Goal: Task Accomplishment & Management: Use online tool/utility

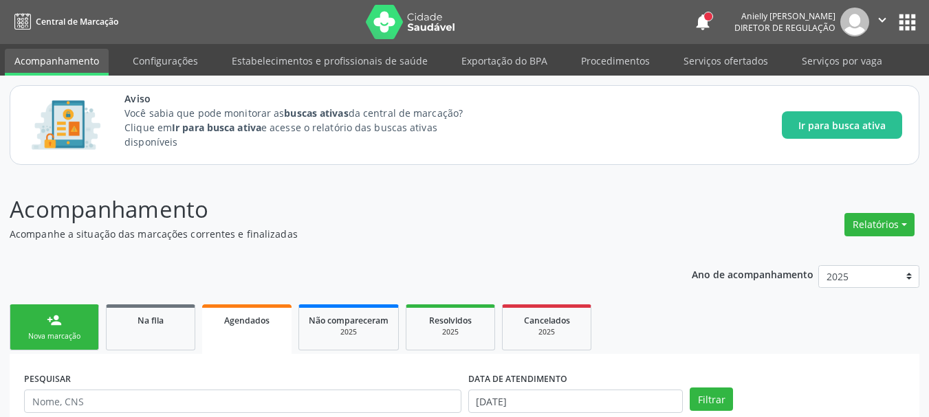
click at [903, 23] on button "apps" at bounding box center [907, 22] width 24 height 24
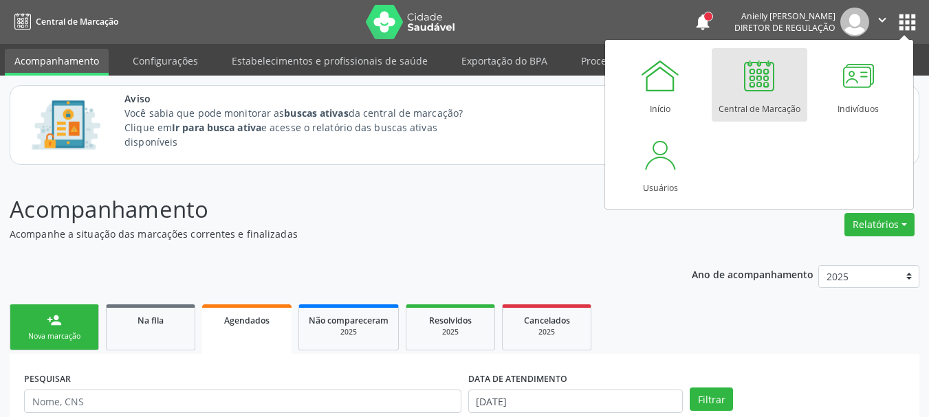
click at [743, 105] on div "Central de Marcação" at bounding box center [759, 105] width 82 height 19
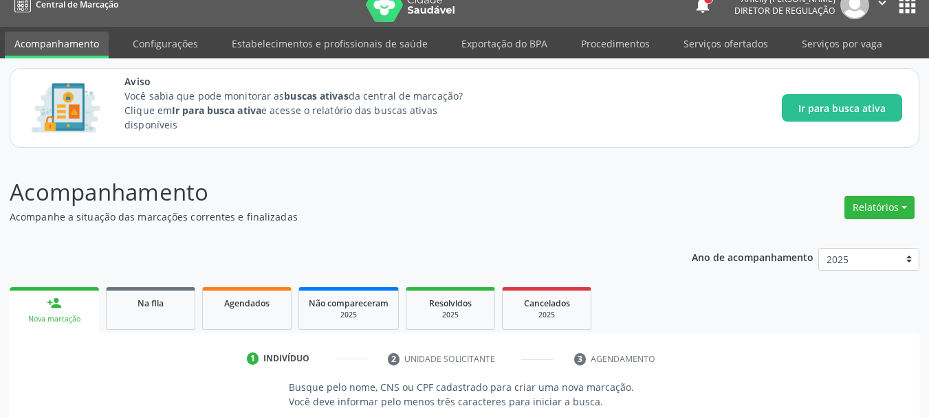
scroll to position [143, 0]
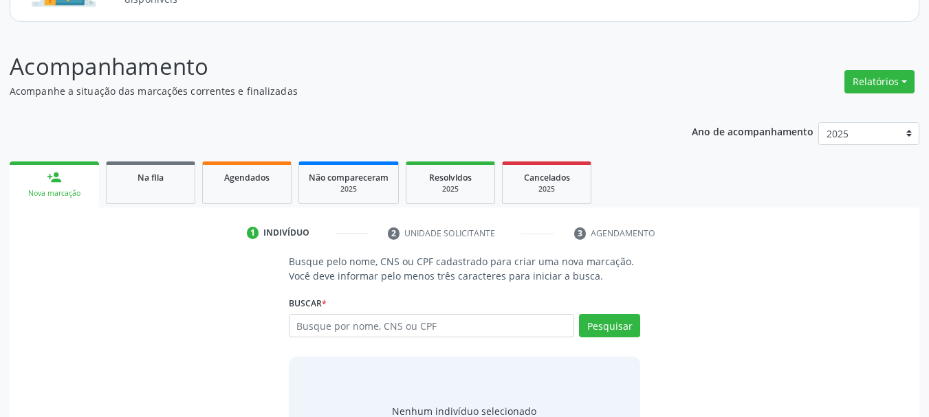
click at [140, 195] on link "Na fila" at bounding box center [150, 183] width 89 height 43
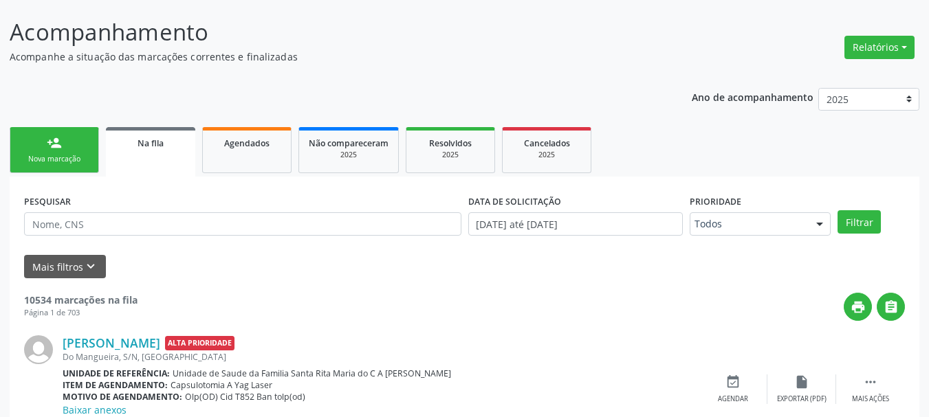
scroll to position [173, 0]
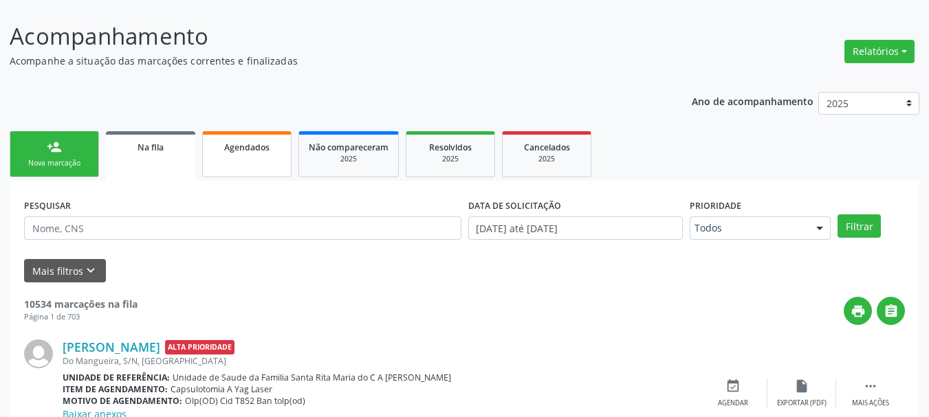
click at [240, 177] on link "Agendados" at bounding box center [246, 154] width 89 height 46
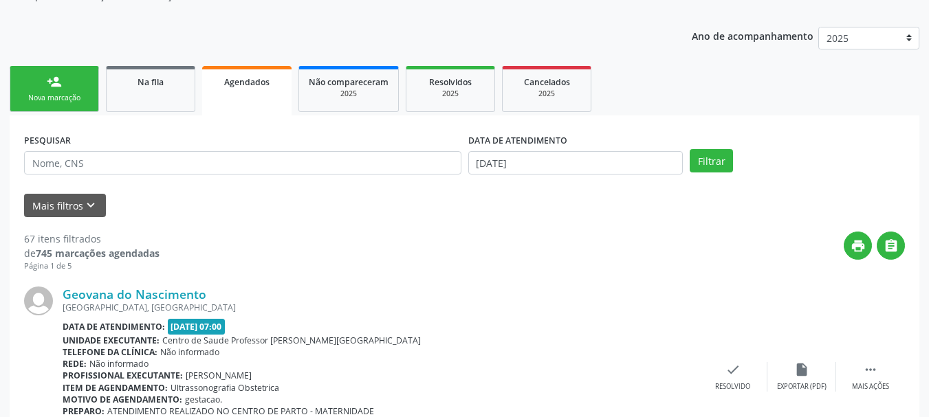
scroll to position [252, 0]
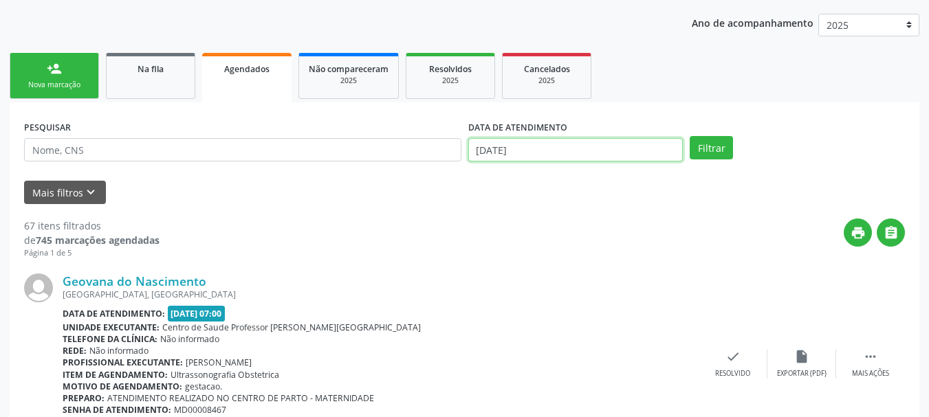
click at [529, 148] on input "[DATE]" at bounding box center [575, 149] width 215 height 23
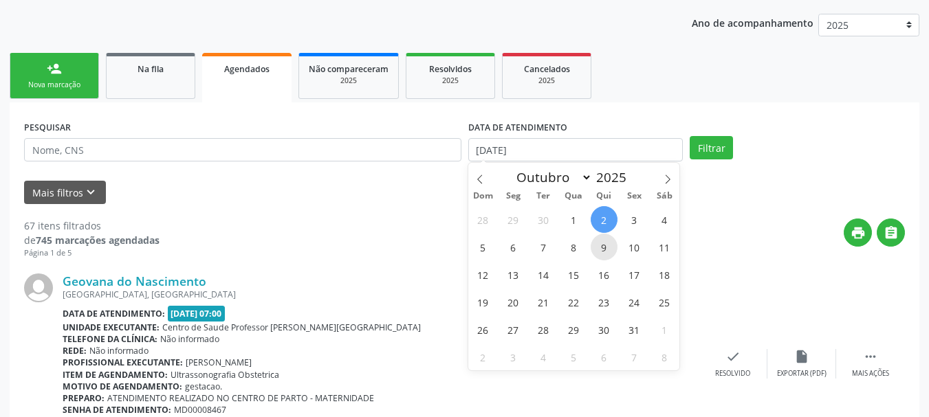
click at [608, 245] on span "9" at bounding box center [603, 247] width 27 height 27
type input "[DATE]"
click at [639, 250] on span "10" at bounding box center [634, 247] width 27 height 27
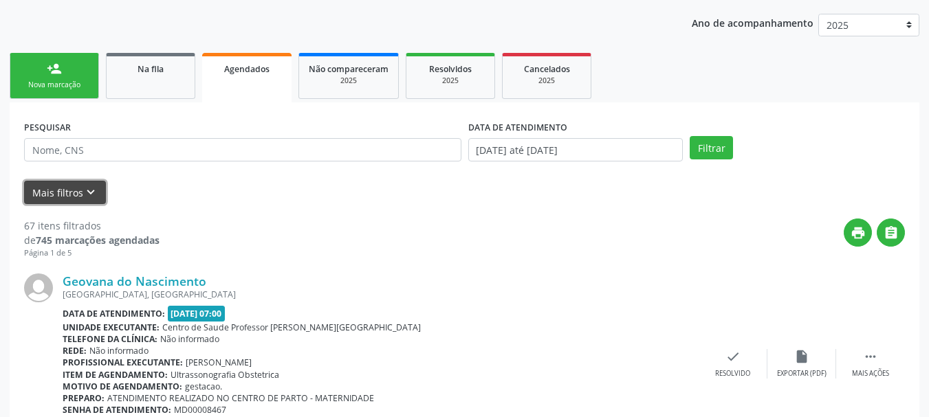
click at [64, 191] on button "Mais filtros keyboard_arrow_down" at bounding box center [65, 193] width 82 height 24
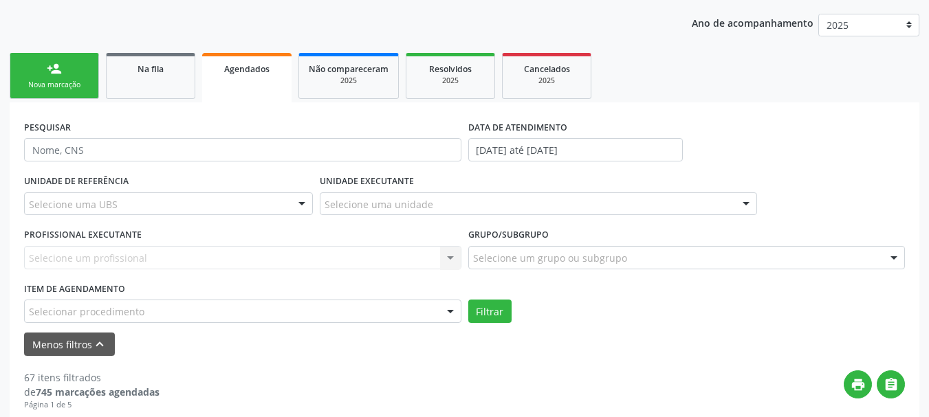
click at [93, 304] on div "Selecionar procedimento" at bounding box center [242, 311] width 437 height 23
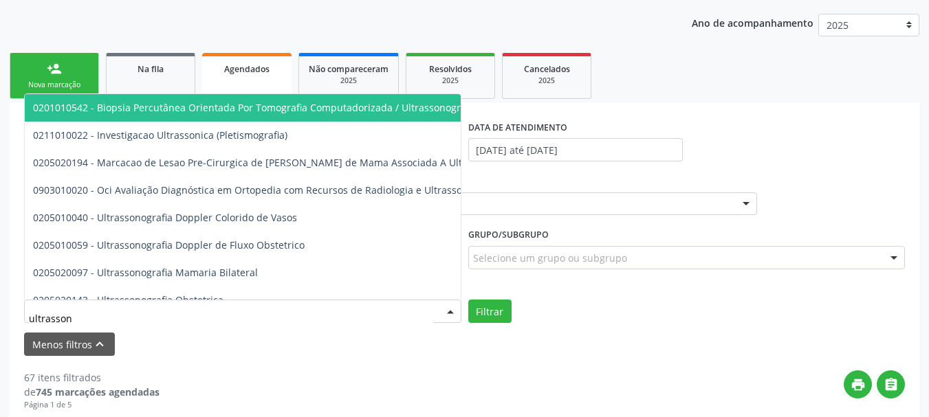
type input "ultrassono"
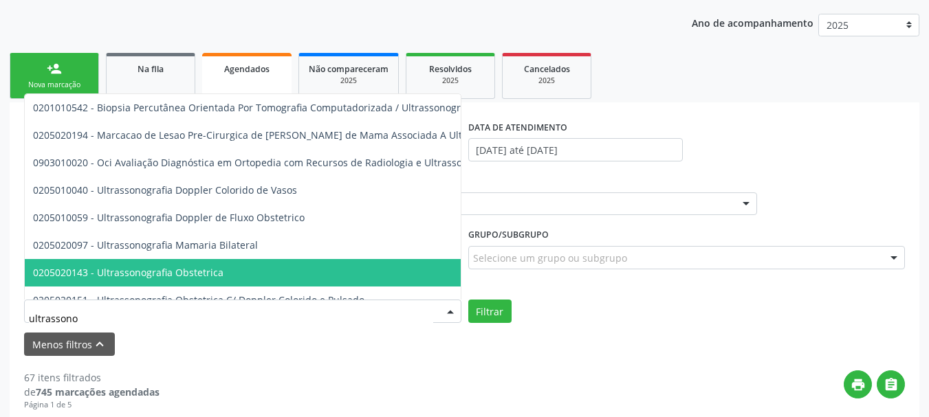
click at [120, 271] on span "0205020143 - Ultrassonografia Obstetrica" at bounding box center [128, 272] width 190 height 13
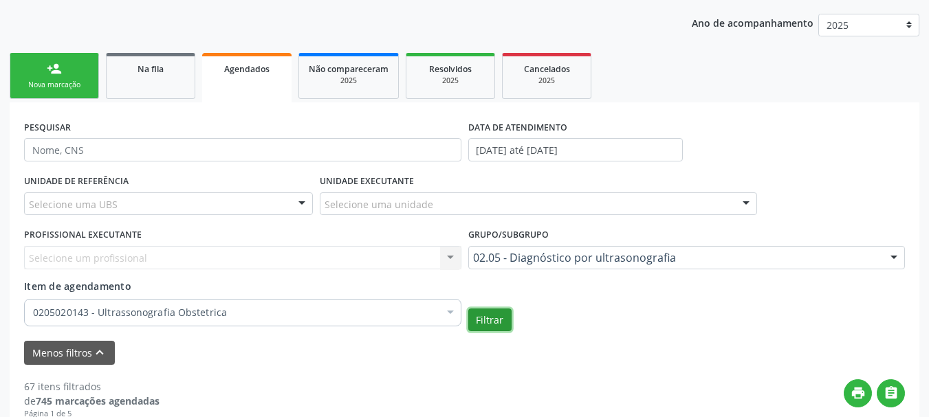
click at [468, 309] on button "Filtrar" at bounding box center [489, 320] width 43 height 23
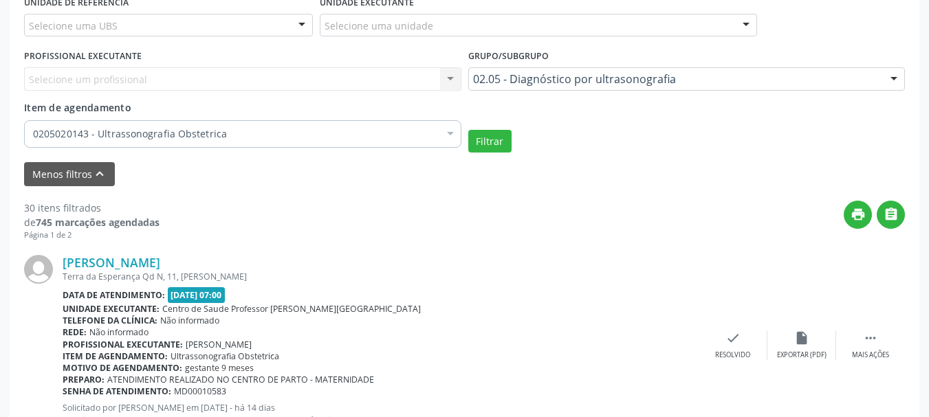
scroll to position [451, 0]
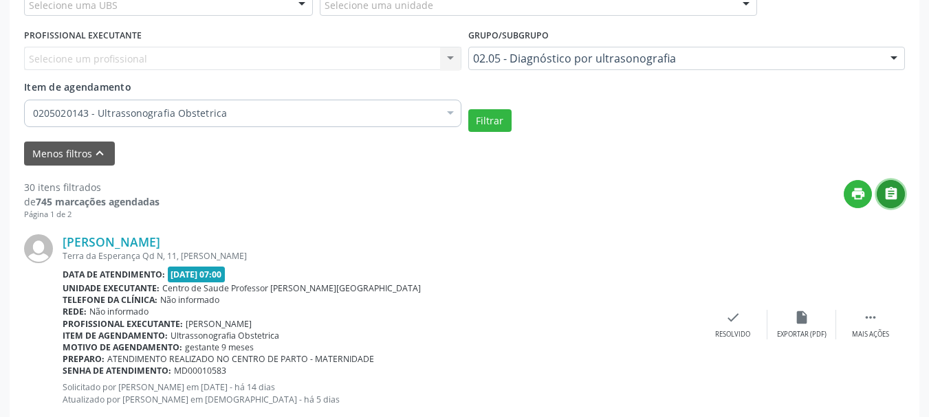
click at [891, 189] on icon "" at bounding box center [890, 193] width 15 height 15
click at [374, 330] on div "Item de agendamento: Ultrassonografia Obstetrica" at bounding box center [381, 336] width 636 height 12
click at [861, 189] on icon "print" at bounding box center [857, 193] width 15 height 15
